Goal: Transaction & Acquisition: Purchase product/service

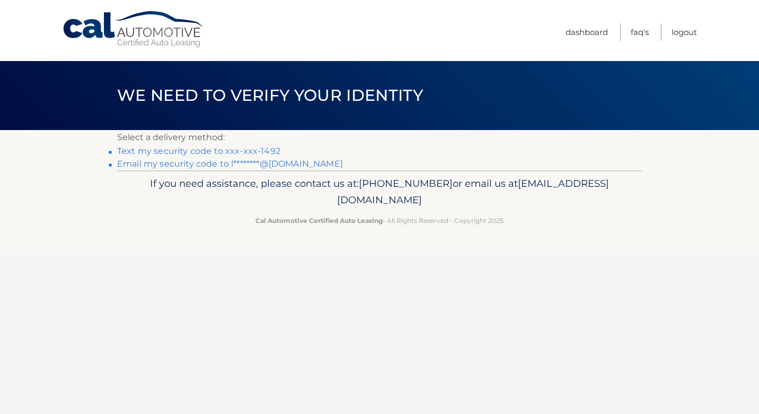
click at [174, 150] on link "Text my security code to xxx-xxx-1492" at bounding box center [198, 151] width 163 height 10
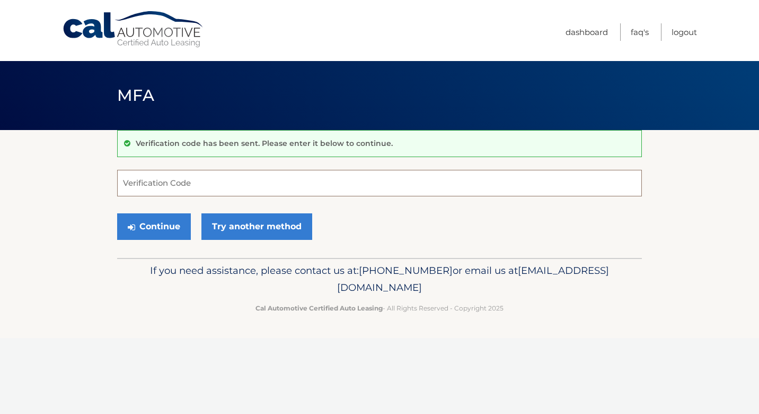
click at [225, 182] on input "Verification Code" at bounding box center [379, 183] width 525 height 27
type input "748453"
click at [142, 226] on button "Continue" at bounding box center [154, 226] width 74 height 27
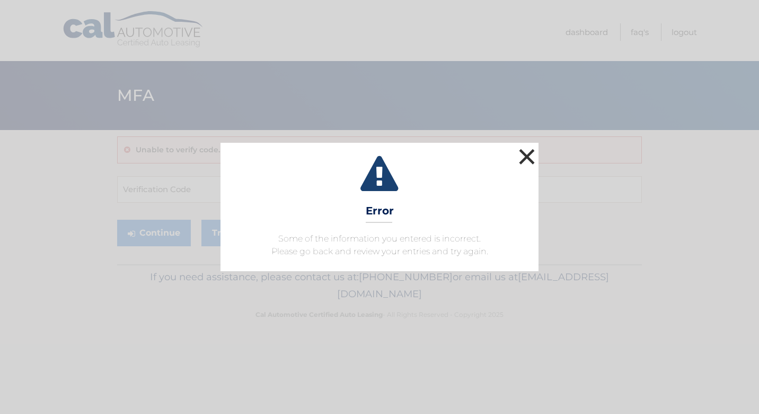
click at [529, 151] on button "×" at bounding box center [526, 156] width 21 height 21
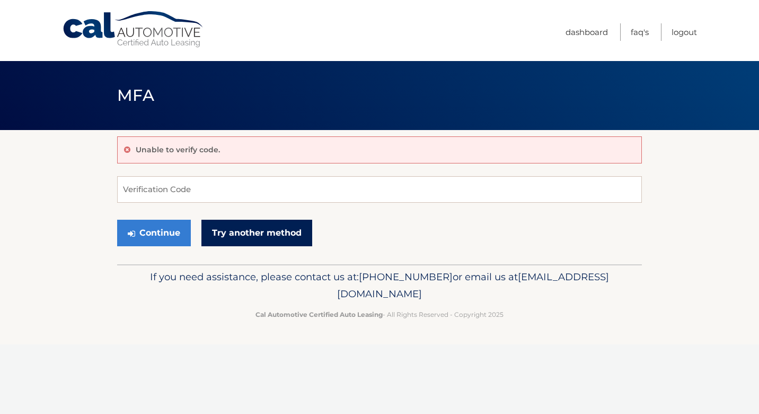
click at [253, 232] on link "Try another method" at bounding box center [256, 232] width 111 height 27
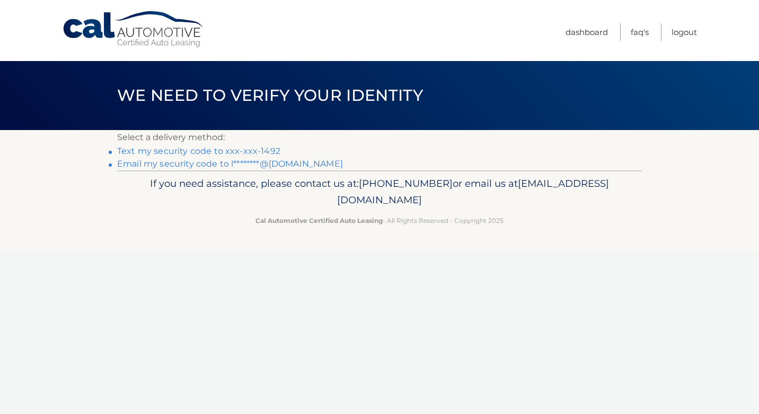
click at [250, 153] on link "Text my security code to xxx-xxx-1492" at bounding box center [198, 151] width 163 height 10
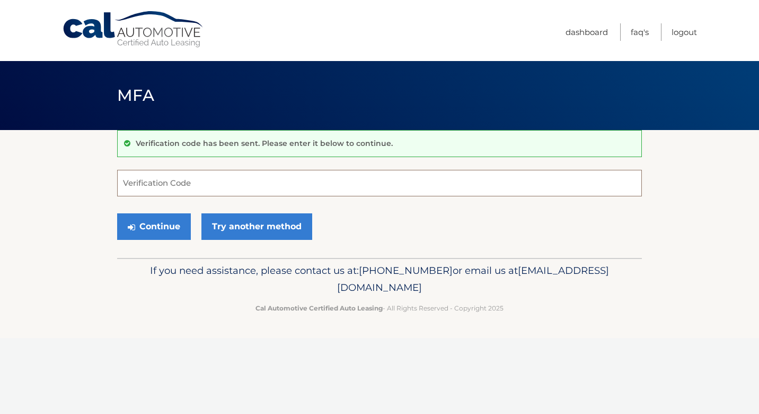
click at [203, 180] on input "Verification Code" at bounding box center [379, 183] width 525 height 27
type input "599373"
click at [117, 213] on button "Continue" at bounding box center [154, 226] width 74 height 27
click at [171, 226] on button "Continue" at bounding box center [154, 226] width 74 height 27
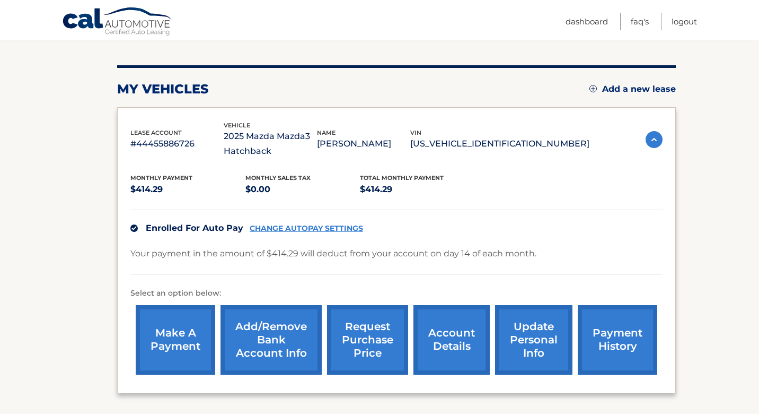
scroll to position [120, 0]
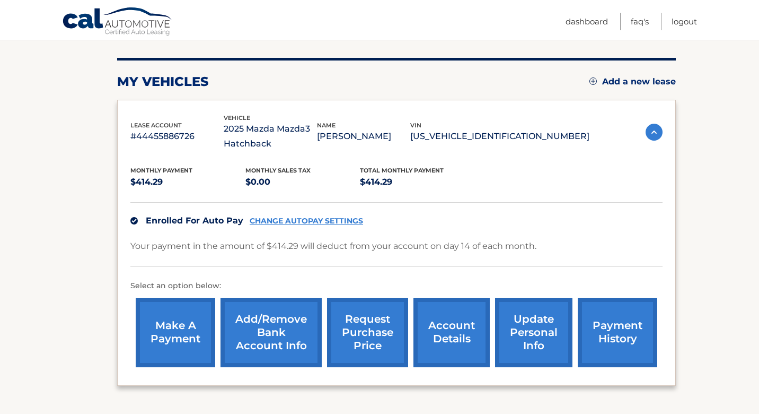
click at [607, 336] on link "payment history" at bounding box center [618, 331] width 80 height 69
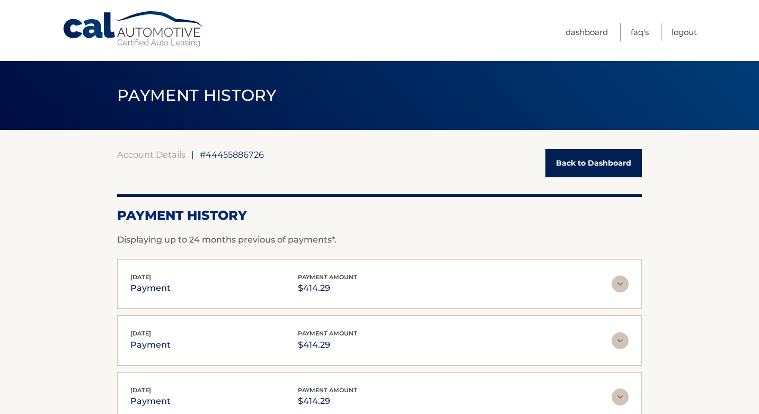
click at [610, 162] on link "Back to Dashboard" at bounding box center [594, 163] width 96 height 28
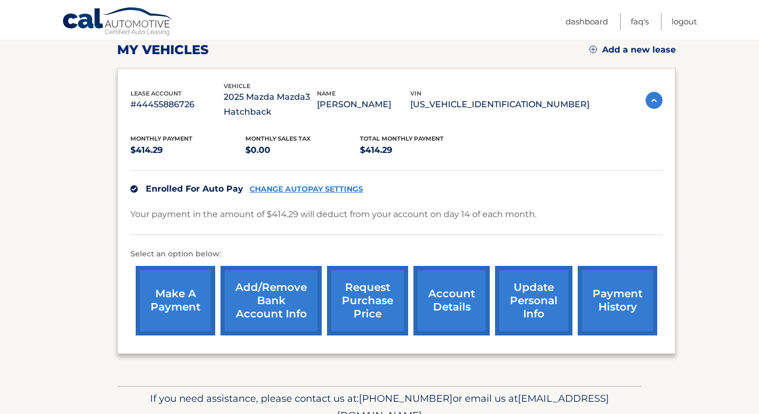
scroll to position [152, 0]
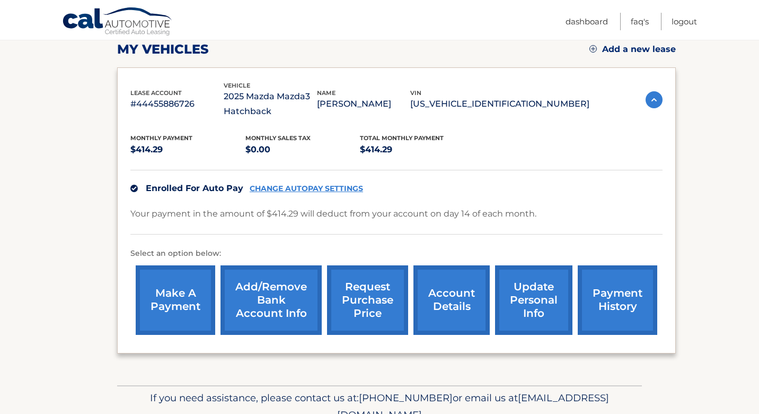
click at [478, 306] on link "account details" at bounding box center [452, 299] width 76 height 69
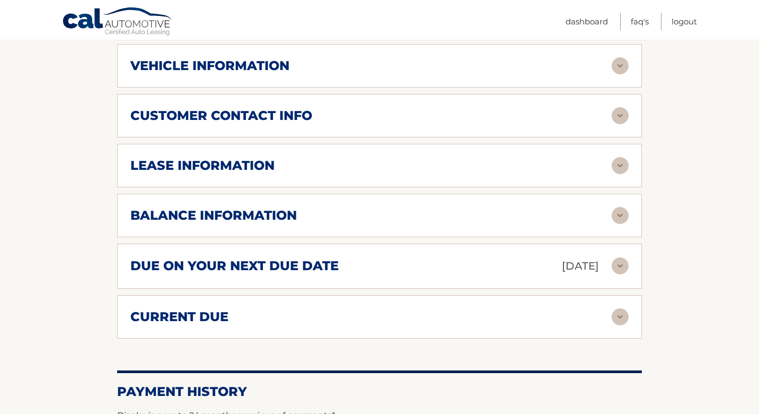
scroll to position [500, 0]
click at [452, 309] on div "current due" at bounding box center [370, 317] width 481 height 16
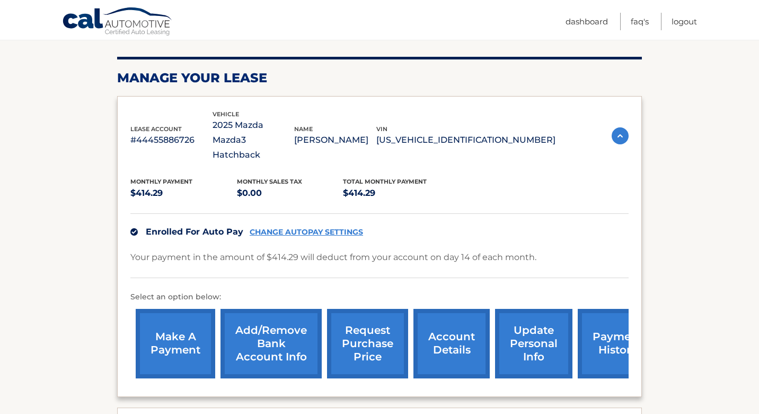
scroll to position [138, 0]
click at [175, 337] on link "make a payment" at bounding box center [176, 342] width 80 height 69
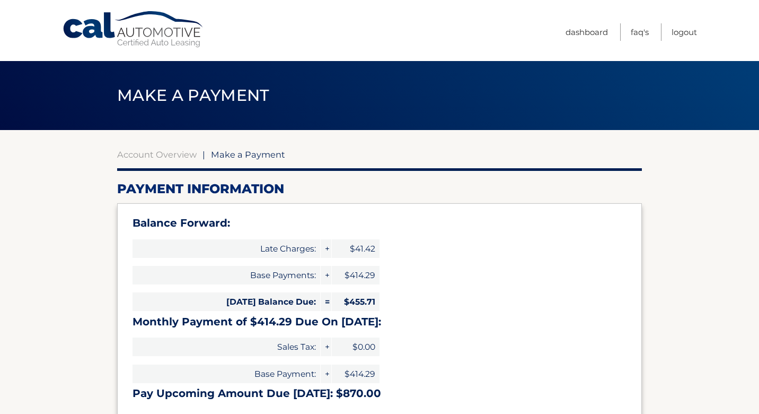
select select "NzMxYTcyZGEtNjZhYi00ZTU1LWIyODctMjZjMDM0ZWY3NjVk"
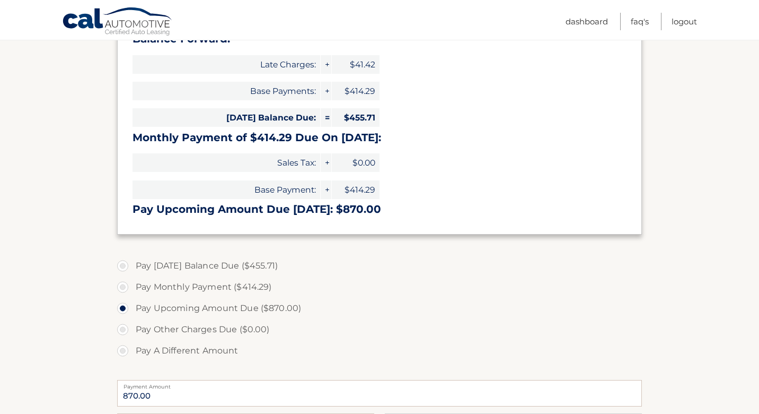
scroll to position [183, 0]
click at [123, 266] on label "Pay [DATE] Balance Due ($455.71)" at bounding box center [379, 266] width 525 height 21
click at [123, 266] on input "Pay [DATE] Balance Due ($455.71)" at bounding box center [126, 264] width 11 height 17
radio input "true"
type input "455.71"
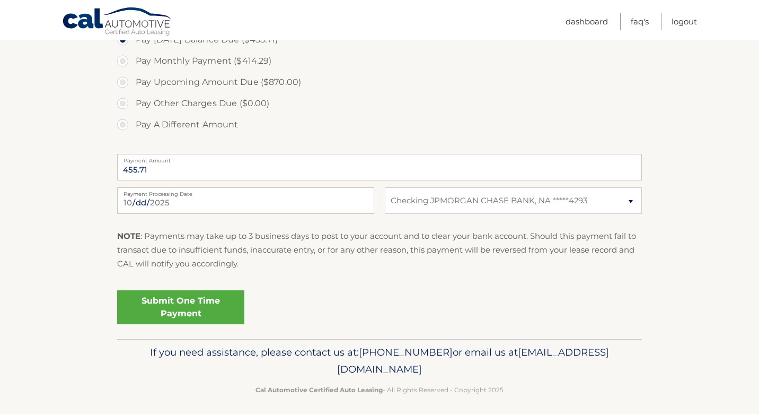
scroll to position [416, 0]
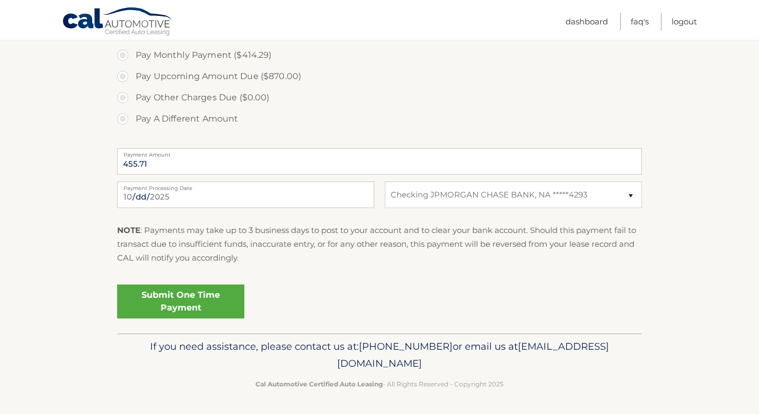
click at [223, 297] on link "Submit One Time Payment" at bounding box center [180, 301] width 127 height 34
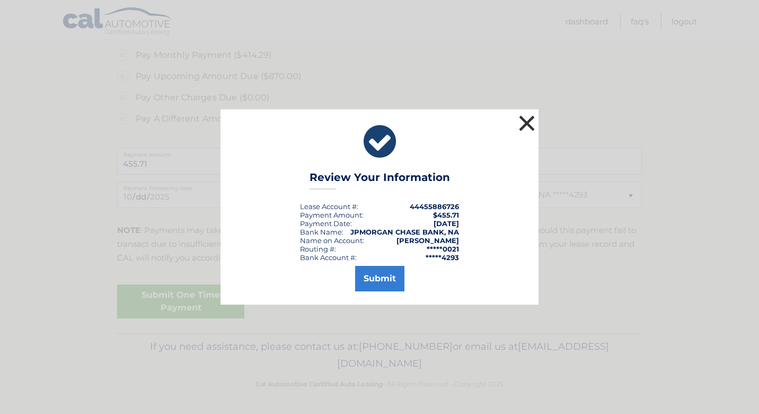
click at [528, 119] on button "×" at bounding box center [526, 122] width 21 height 21
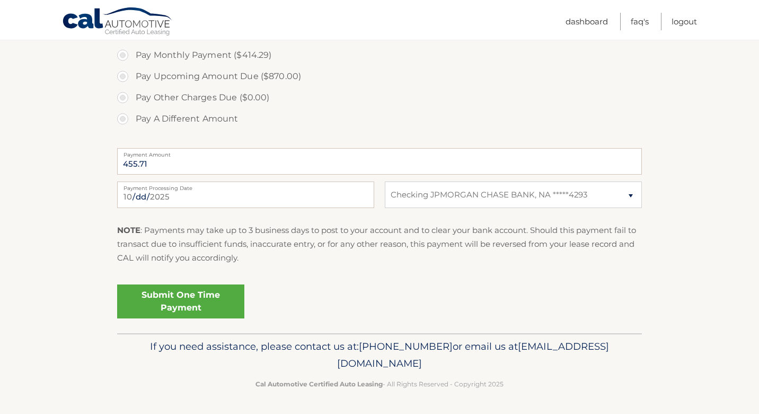
click at [189, 304] on link "Submit One Time Payment" at bounding box center [180, 301] width 127 height 34
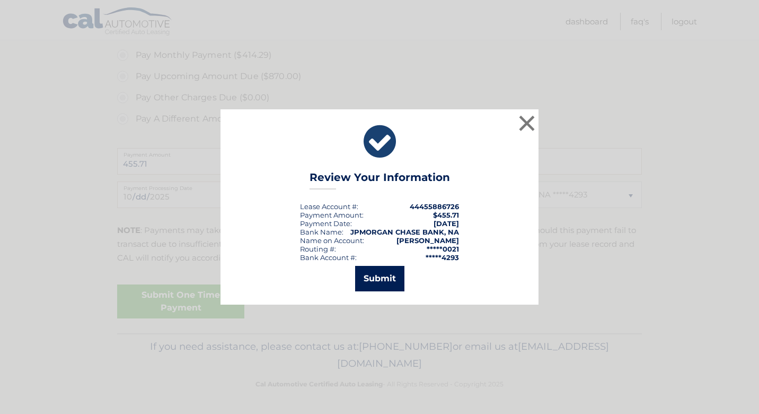
click at [372, 277] on button "Submit" at bounding box center [379, 278] width 49 height 25
